Goal: Transaction & Acquisition: Purchase product/service

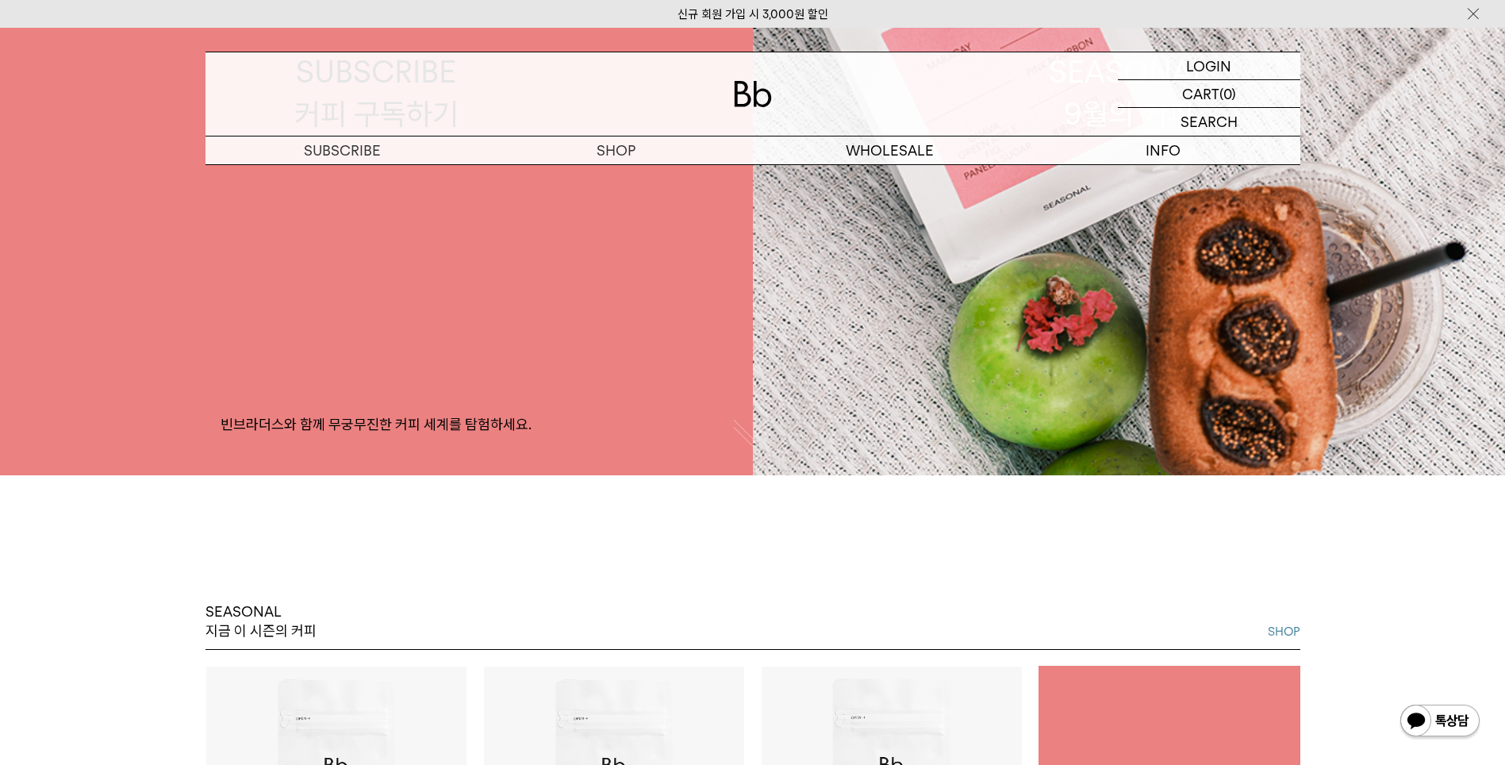
scroll to position [714, 0]
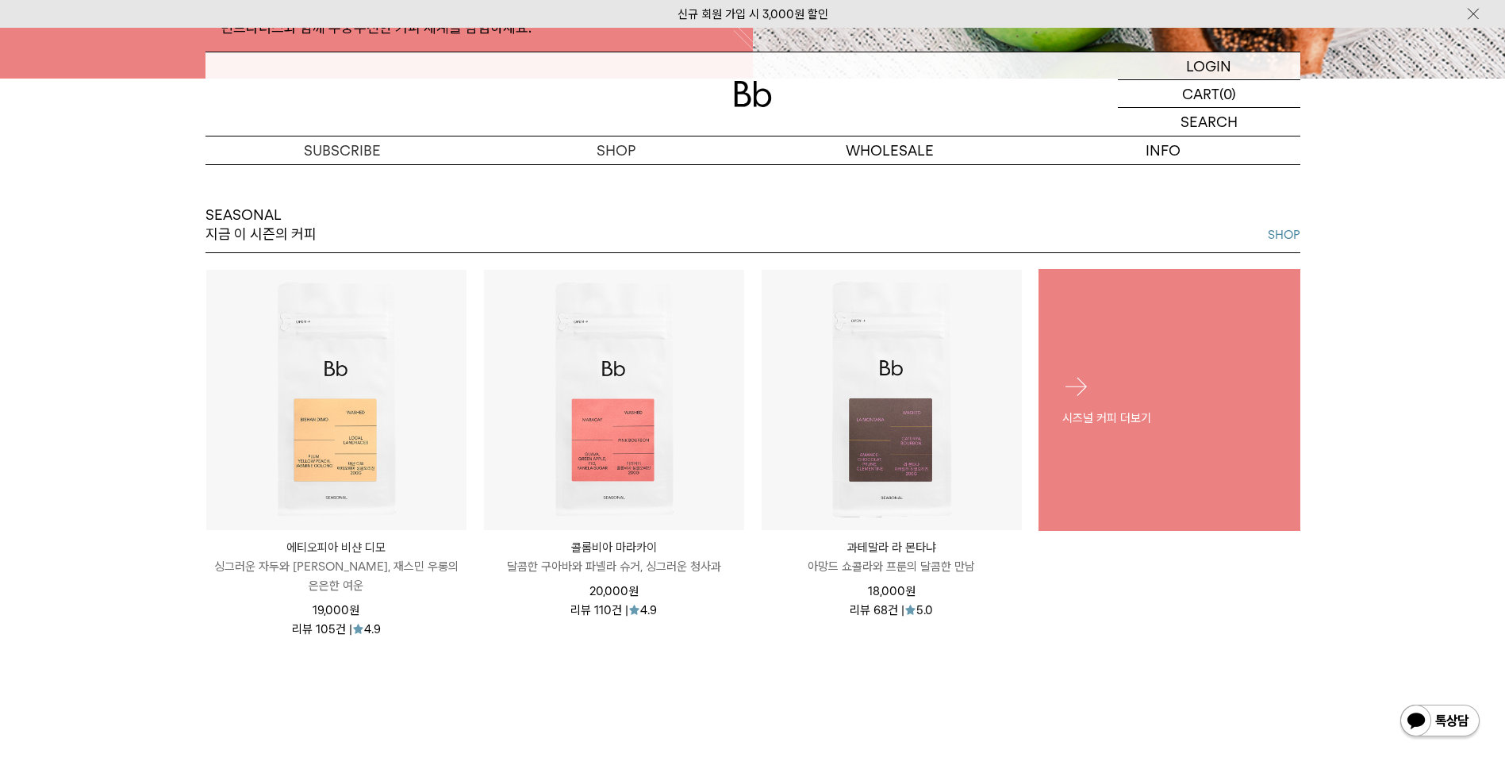
click at [1146, 409] on p "시즈널 커피 더보기" at bounding box center [1169, 417] width 214 height 19
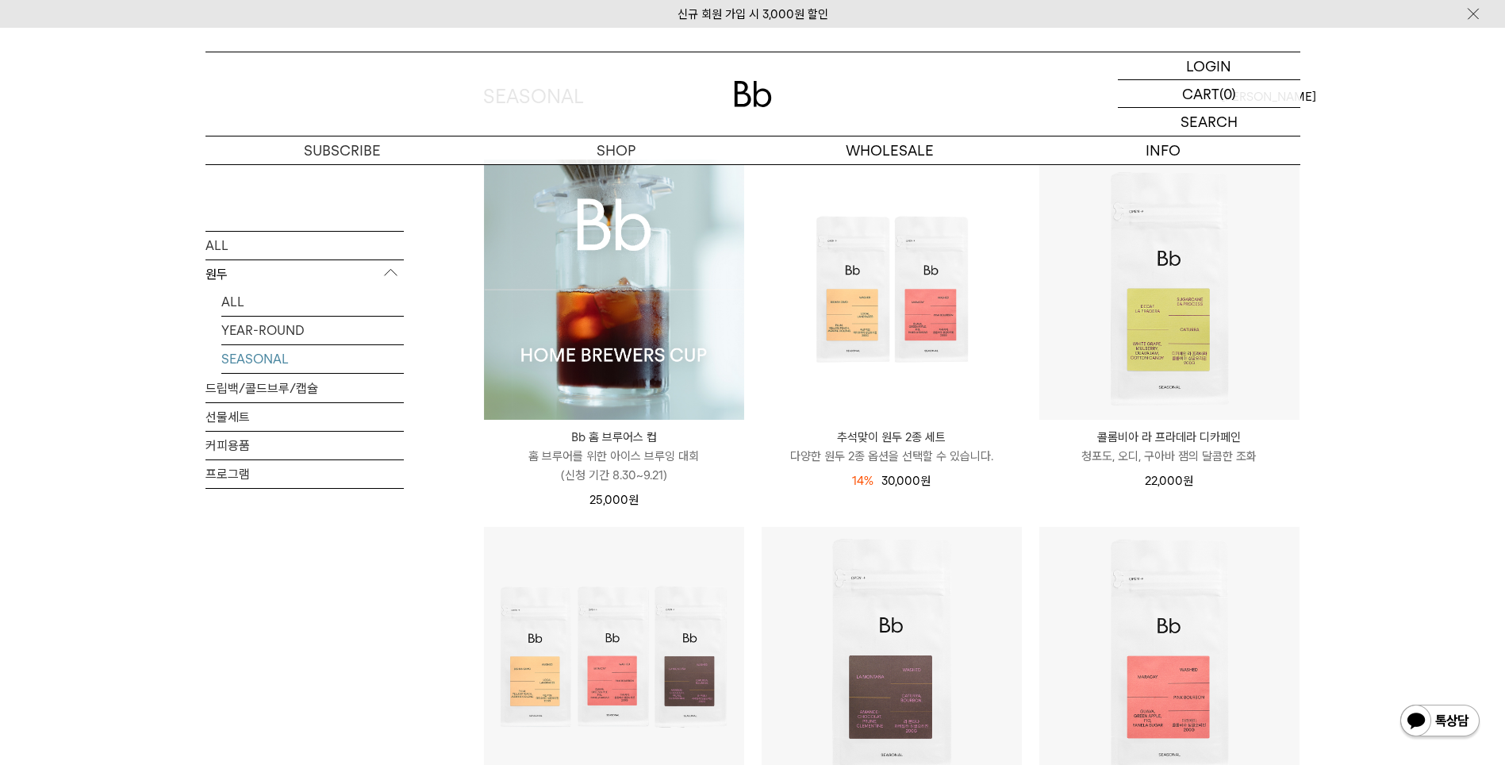
scroll to position [79, 0]
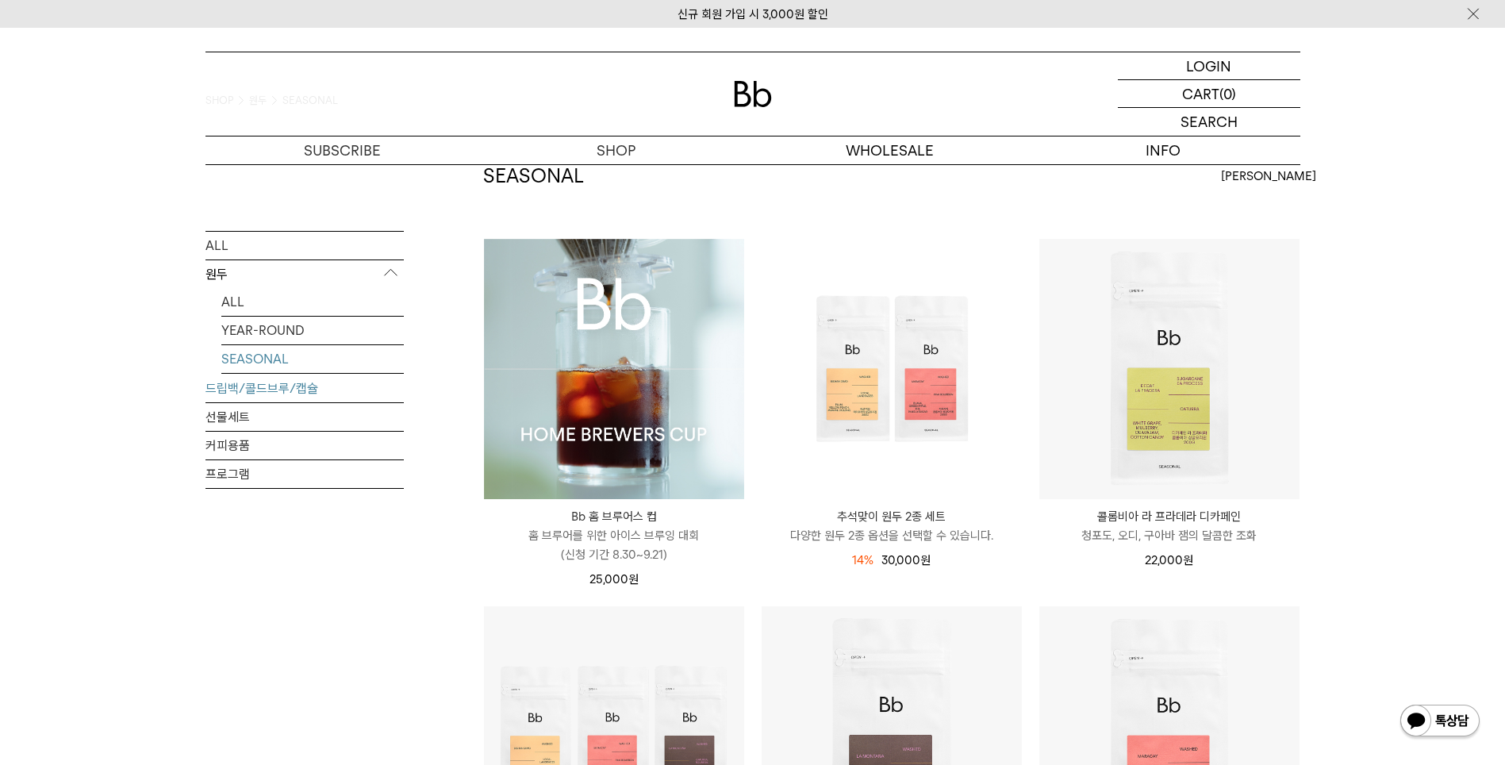
click at [224, 387] on link "드립백/콜드브루/캡슐" at bounding box center [304, 388] width 198 height 28
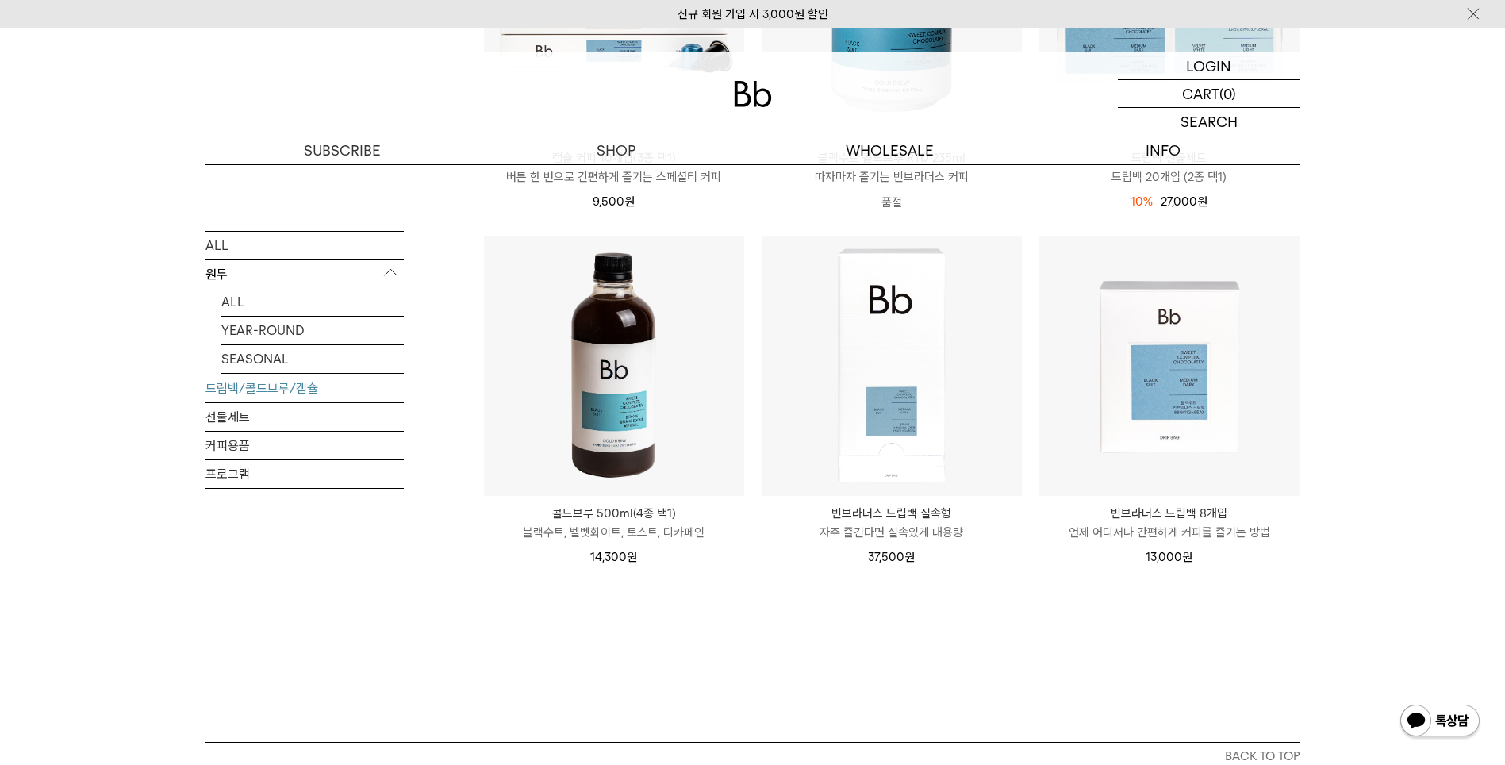
scroll to position [952, 0]
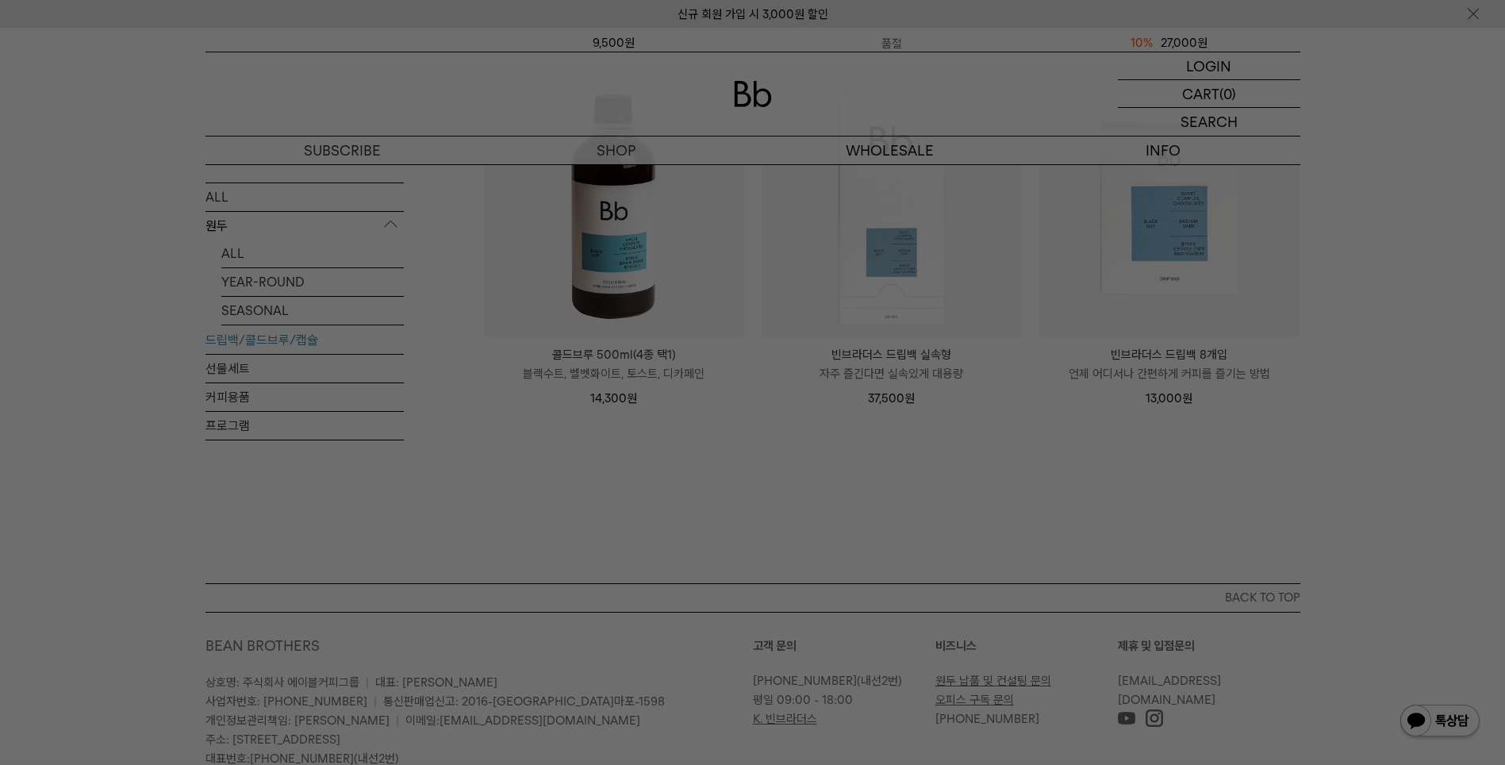
click at [912, 263] on div at bounding box center [752, 382] width 1505 height 765
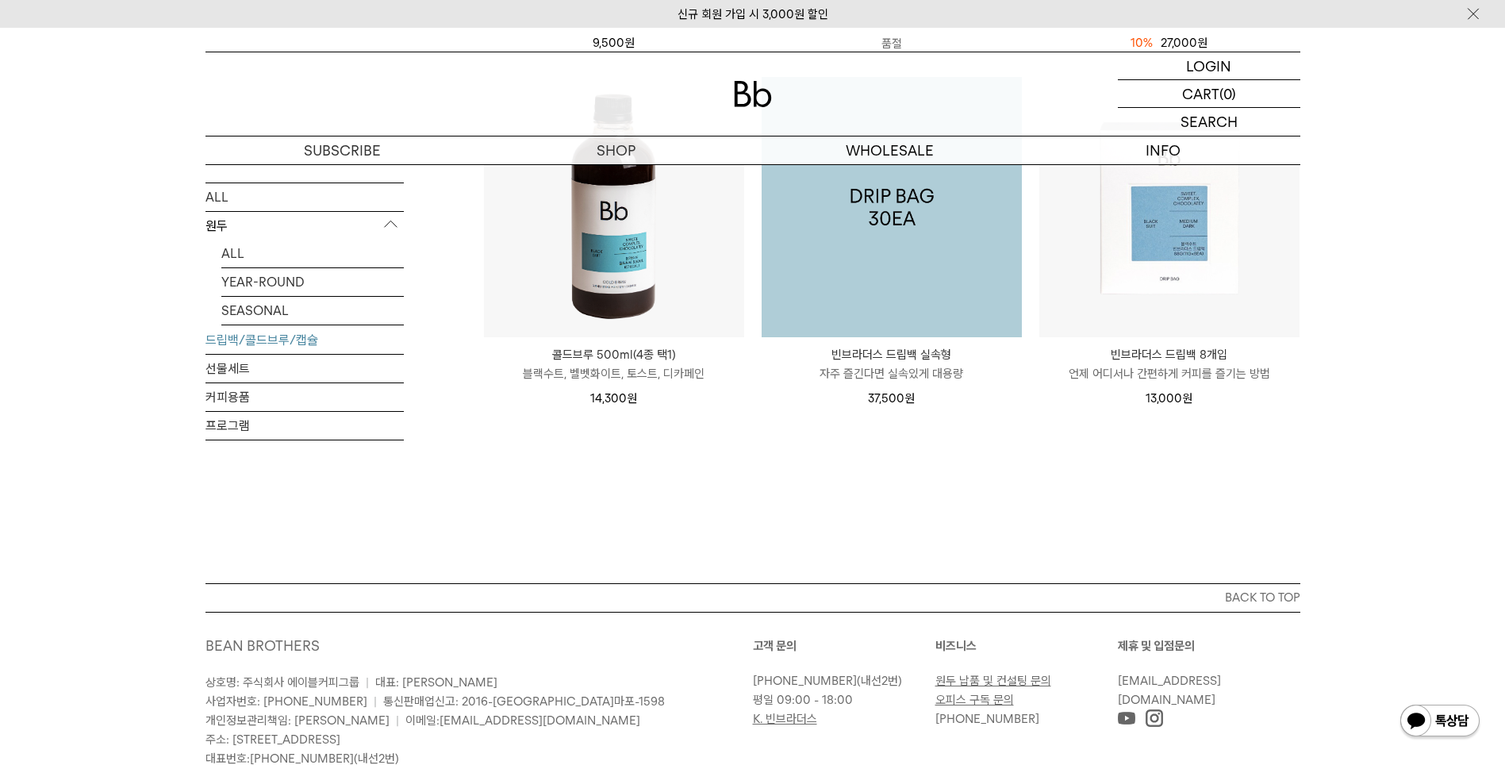
click at [904, 265] on img at bounding box center [891, 207] width 260 height 260
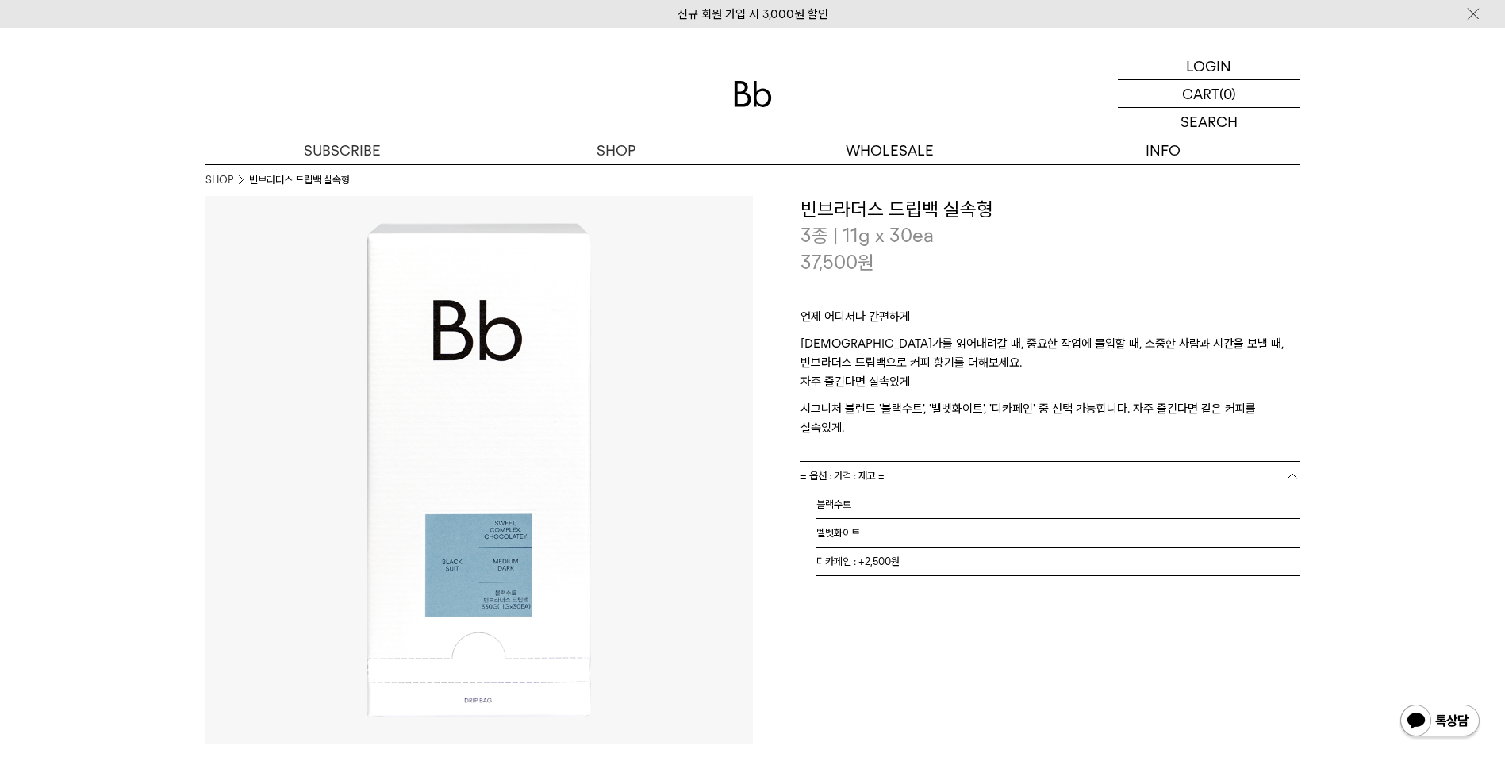
click at [1283, 462] on link "= 옵션 : 가격 : 재고 =" at bounding box center [1050, 476] width 500 height 28
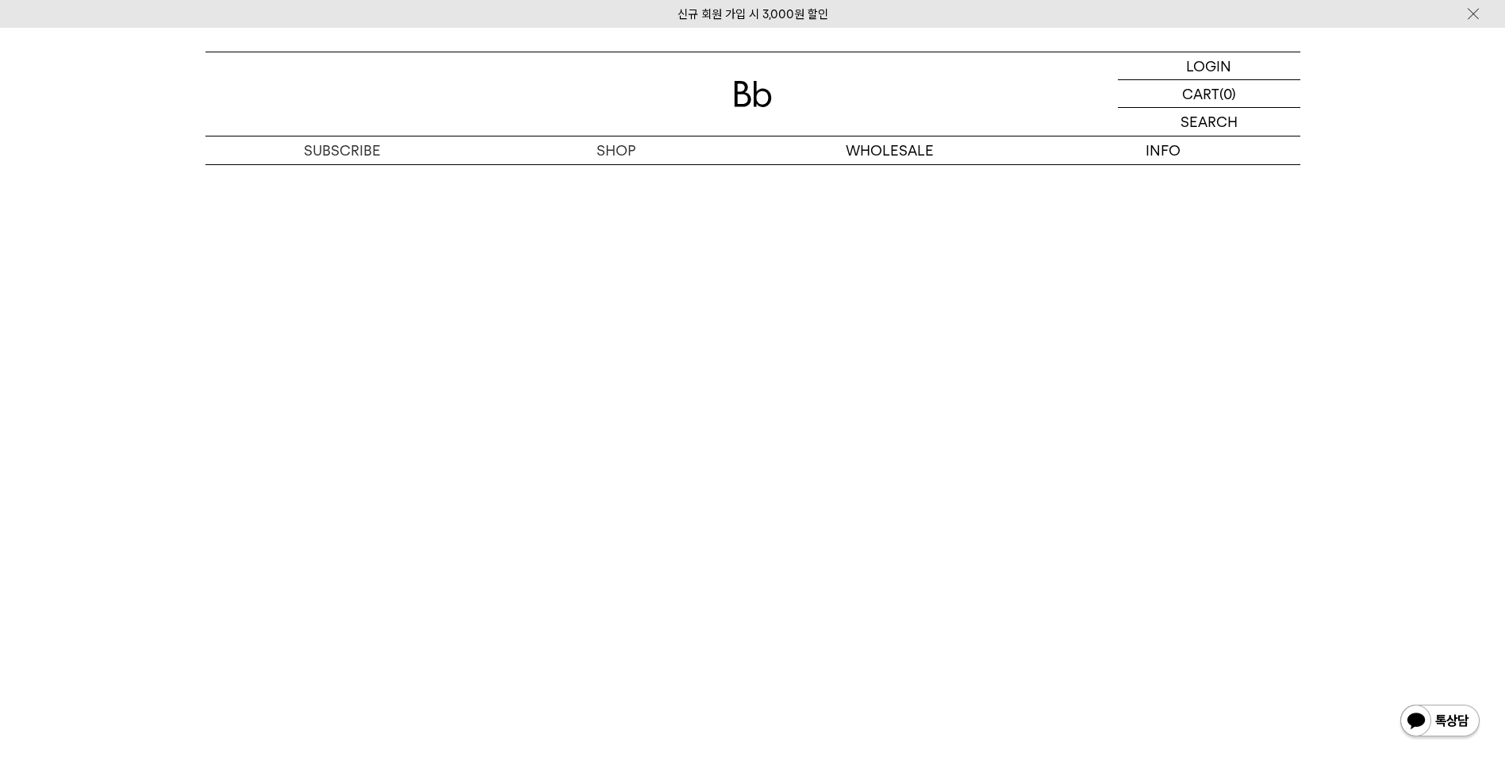
scroll to position [3014, 0]
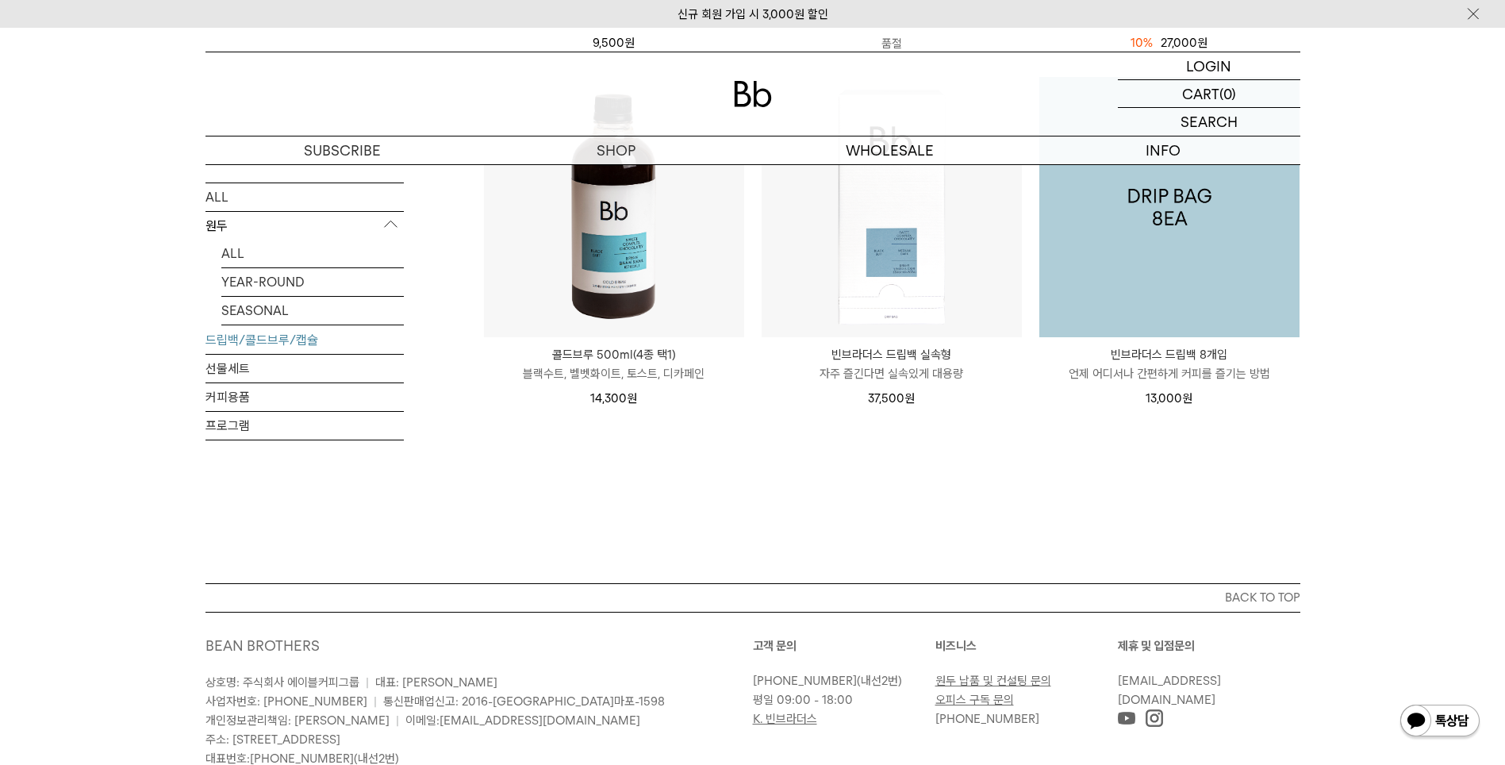
click at [1157, 333] on img at bounding box center [1169, 207] width 260 height 260
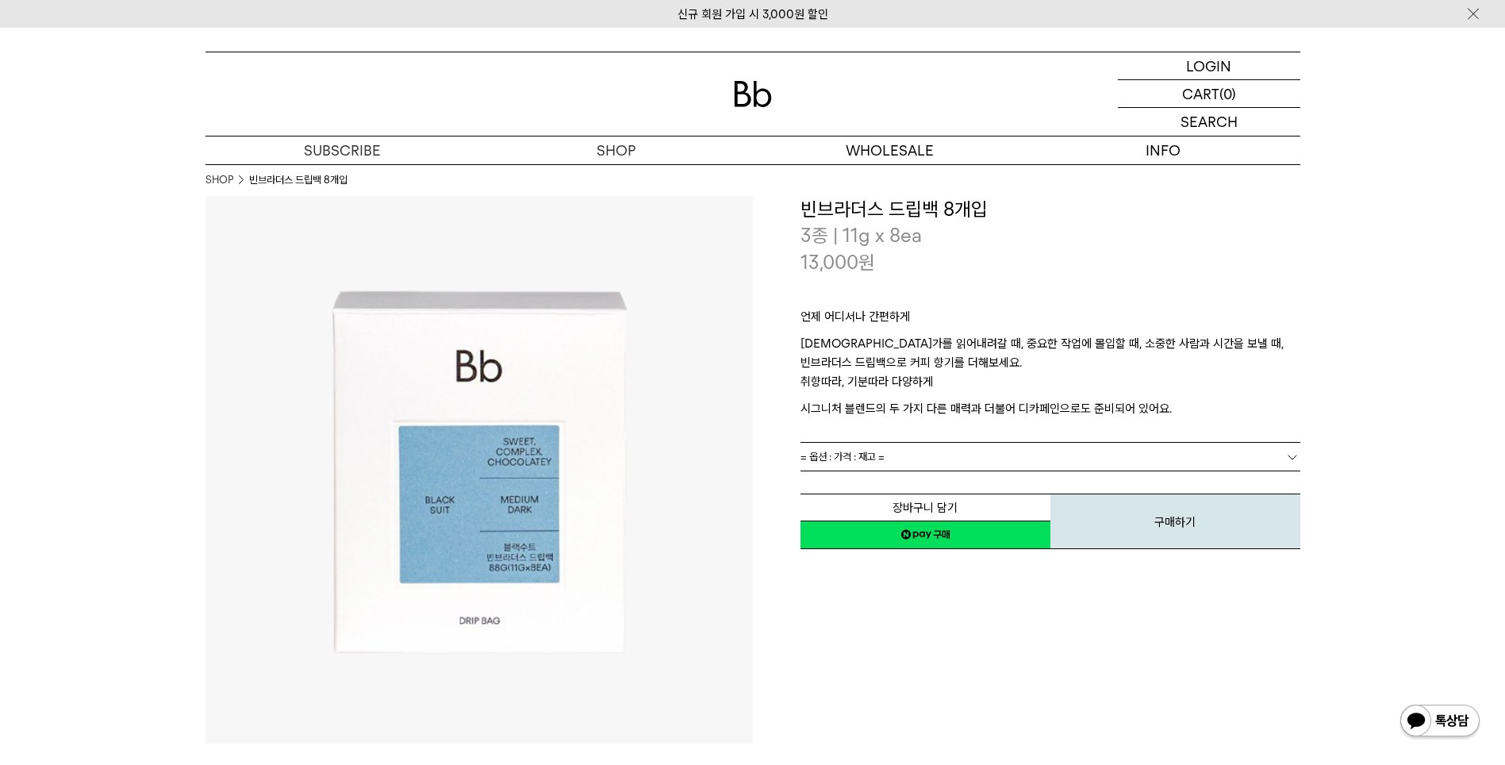
click at [1280, 452] on link "= 옵션 : 가격 : 재고 =" at bounding box center [1050, 457] width 500 height 28
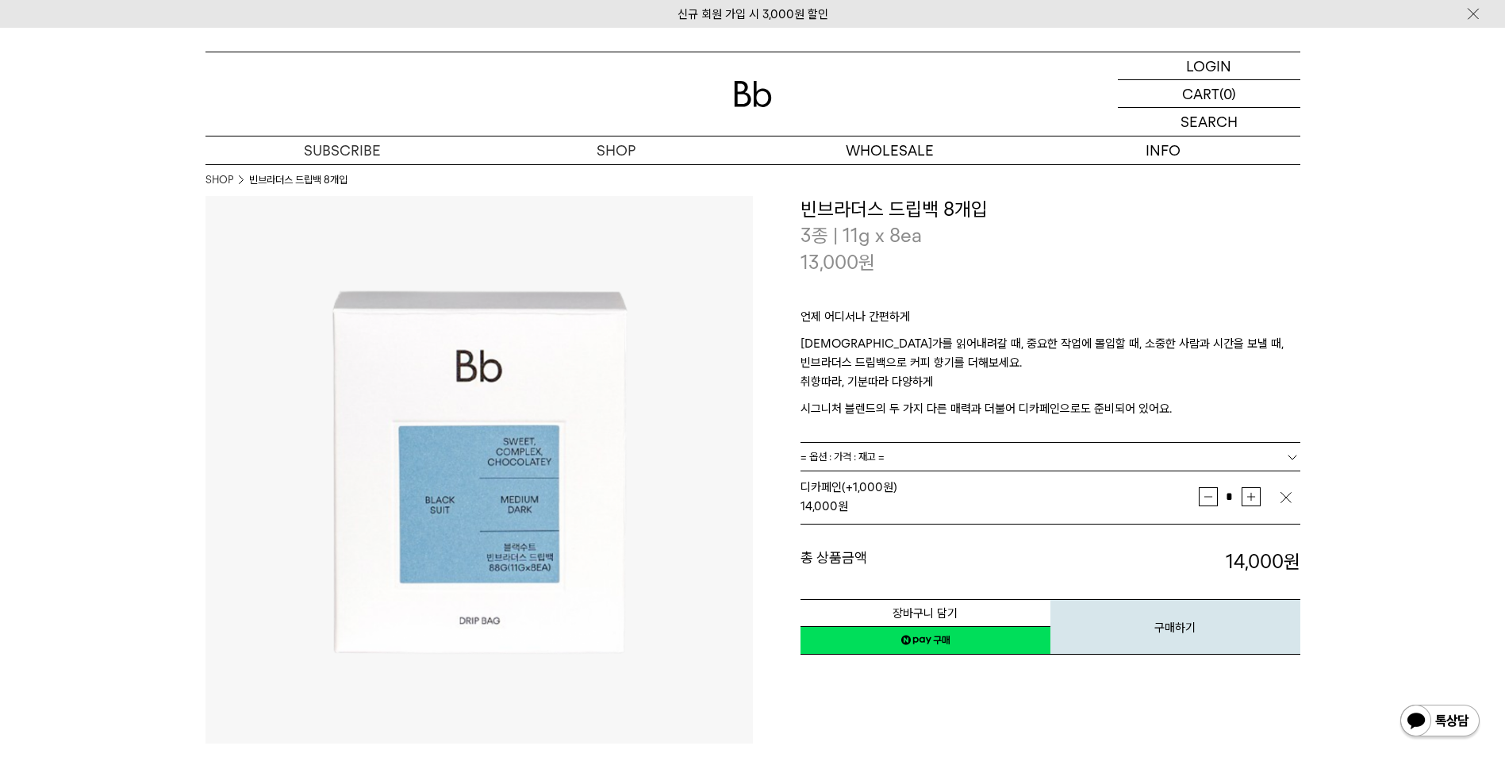
click at [744, 90] on img at bounding box center [753, 94] width 38 height 26
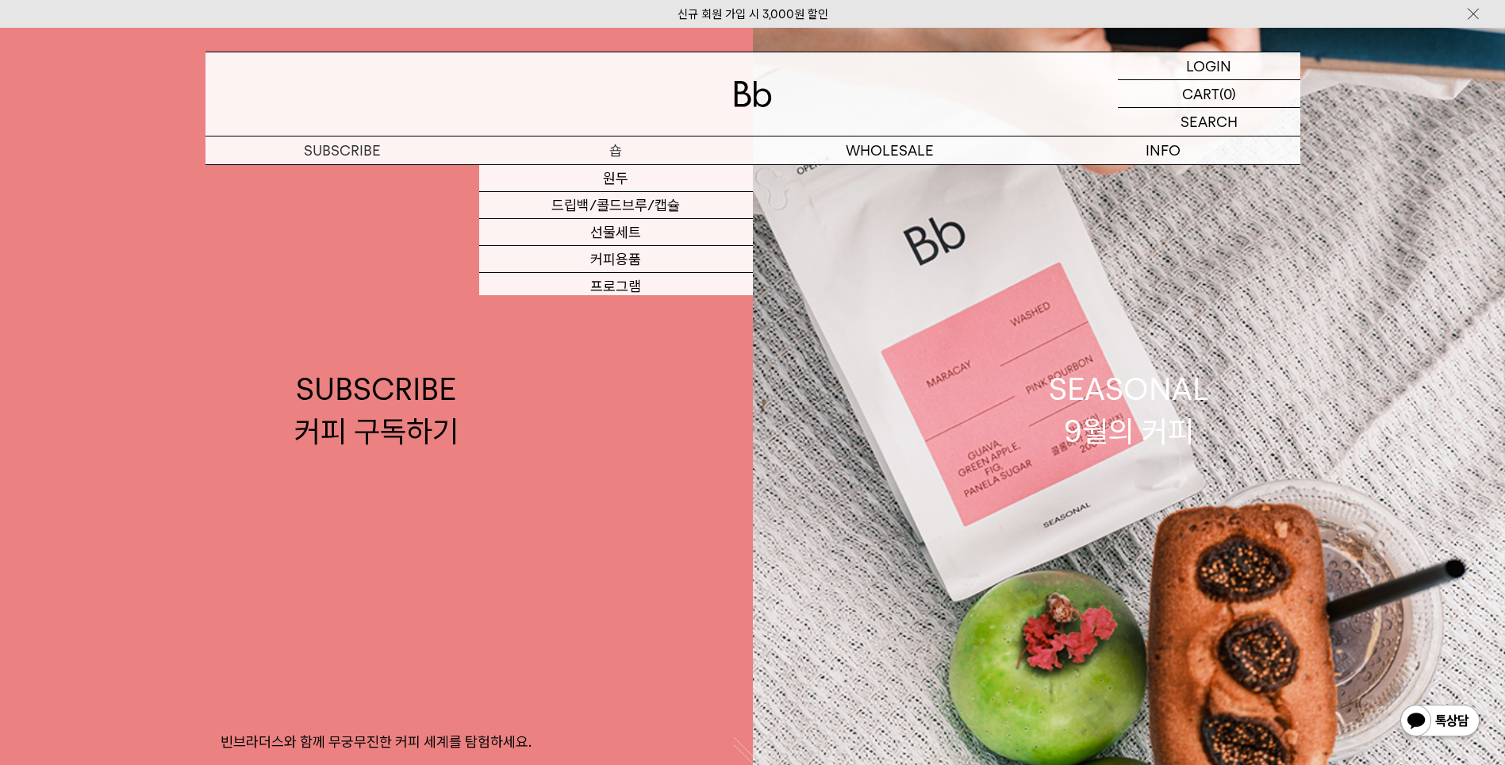
click at [624, 147] on p "숍" at bounding box center [616, 150] width 274 height 28
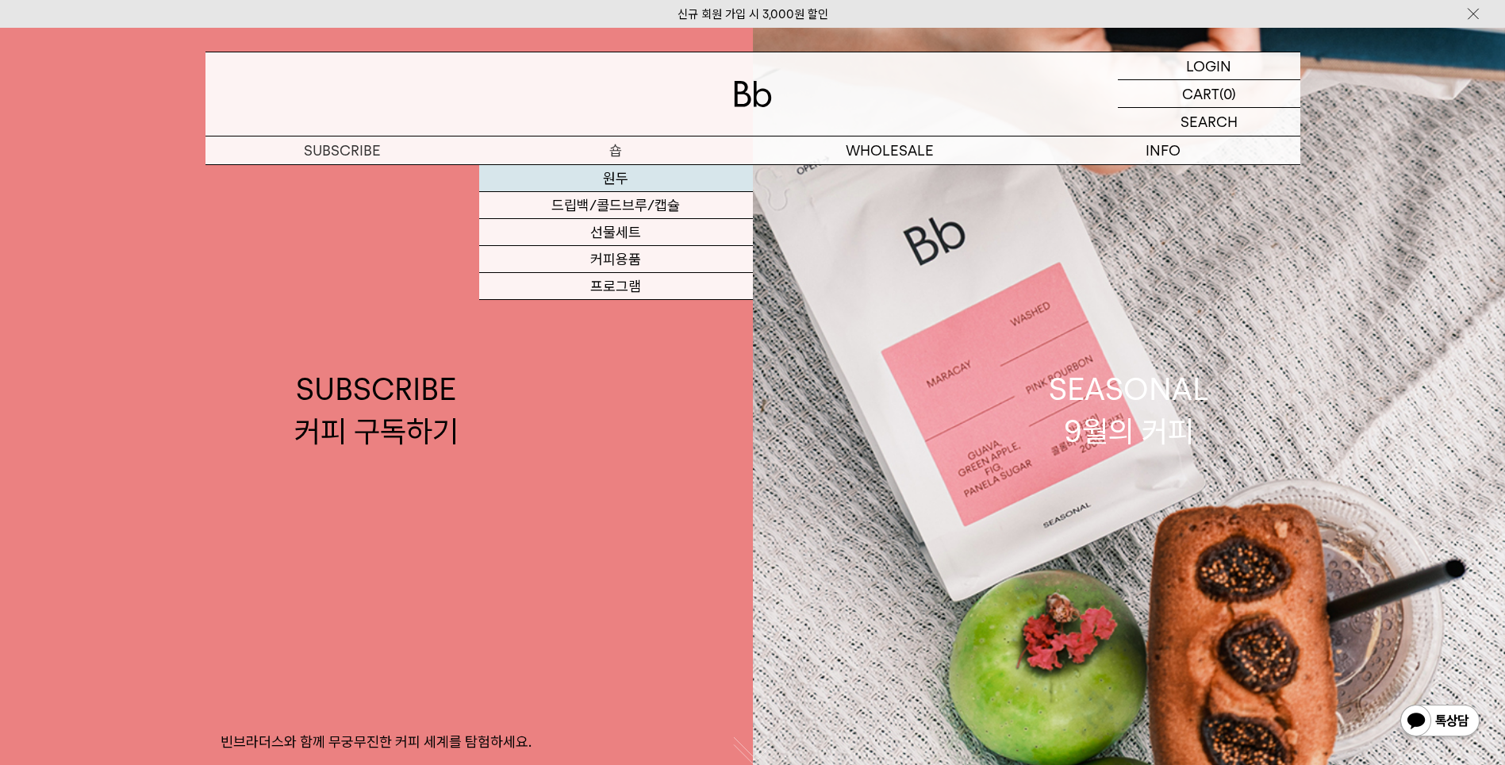
click at [623, 175] on link "원두" at bounding box center [616, 178] width 274 height 27
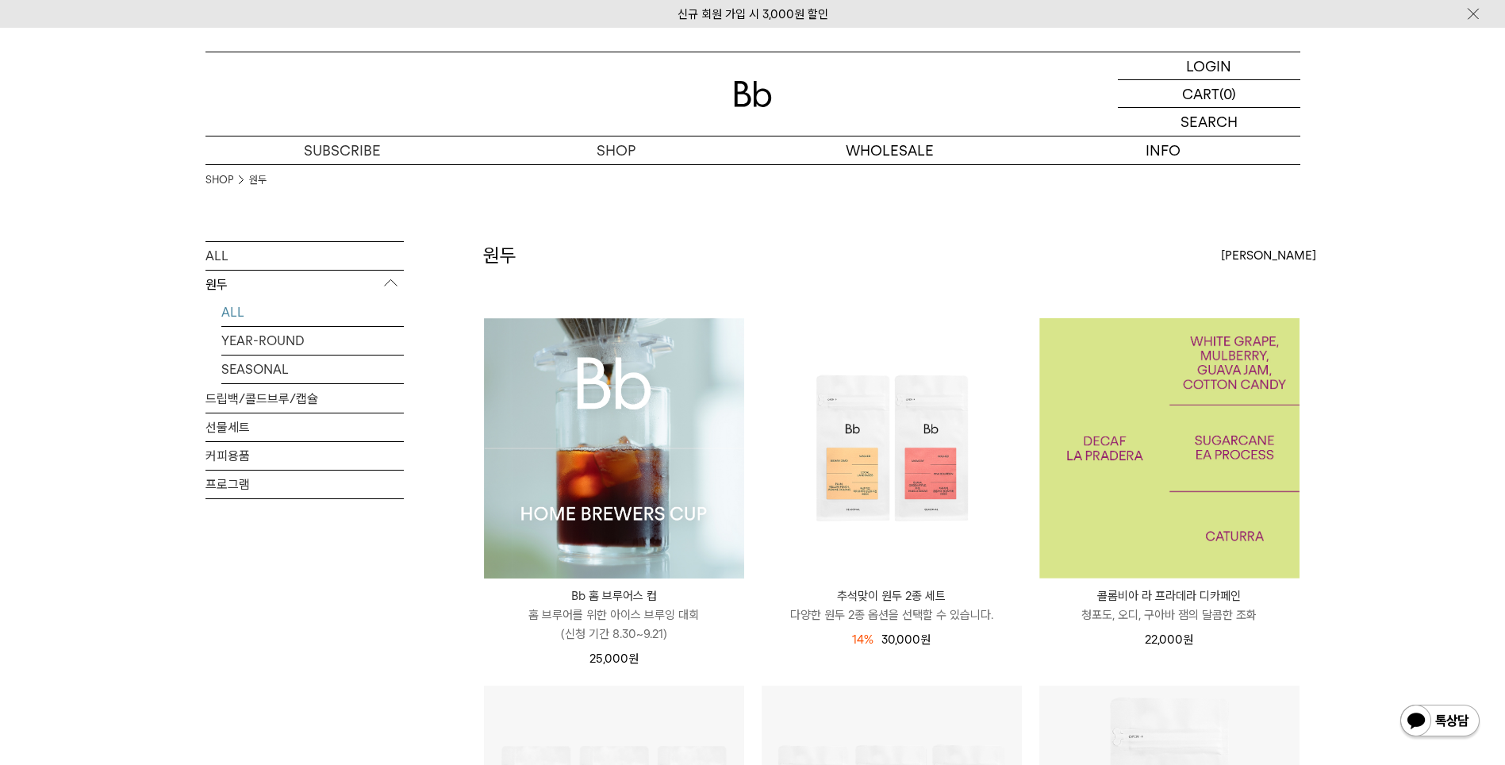
drag, startPoint x: 1116, startPoint y: 367, endPoint x: 1152, endPoint y: 381, distance: 38.4
click at [1152, 381] on img at bounding box center [1169, 448] width 260 height 260
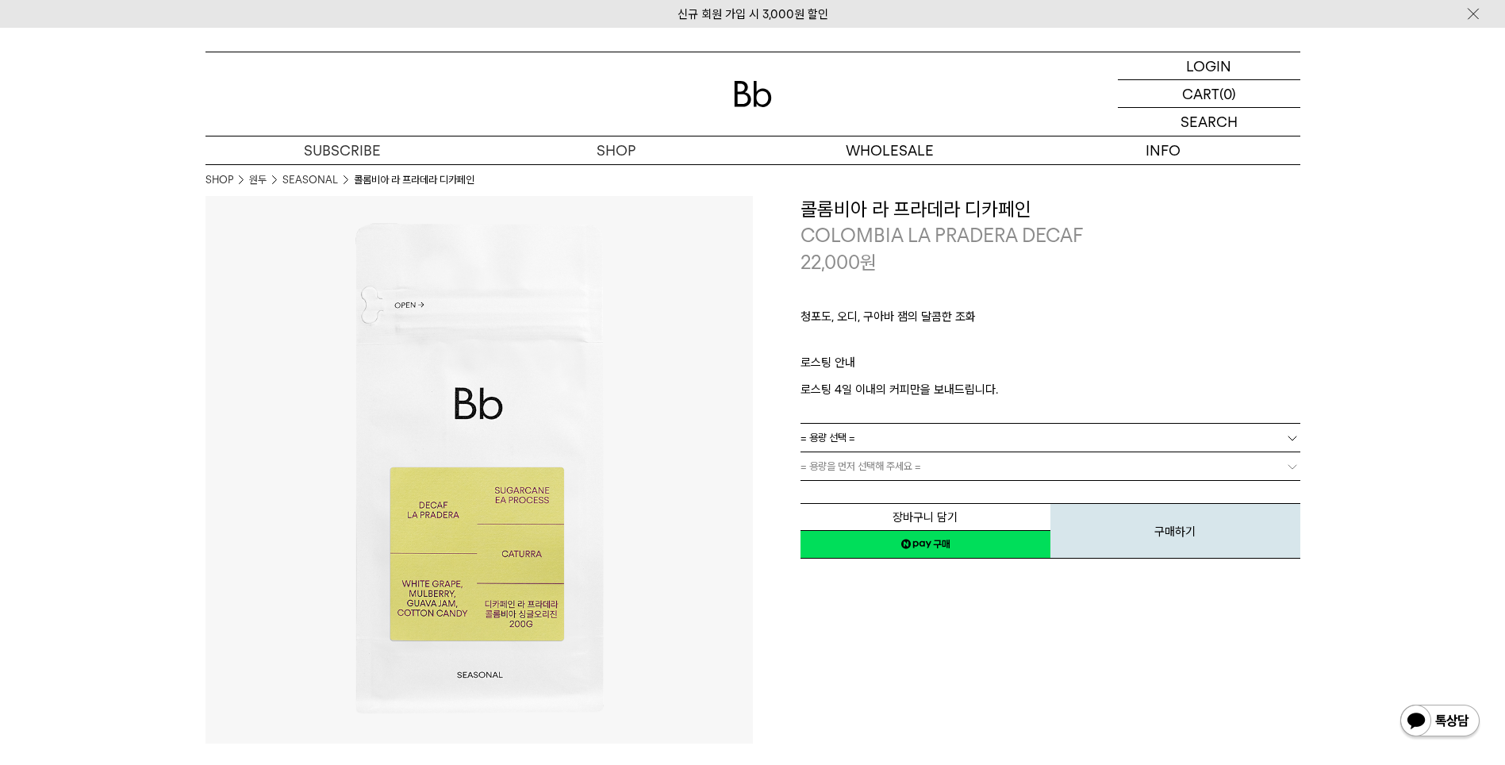
drag, startPoint x: 803, startPoint y: 215, endPoint x: 1028, endPoint y: 213, distance: 224.5
click at [1029, 213] on h3 "콜롬비아 라 프라데라 디카페인" at bounding box center [1050, 209] width 500 height 27
